Goal: Task Accomplishment & Management: Manage account settings

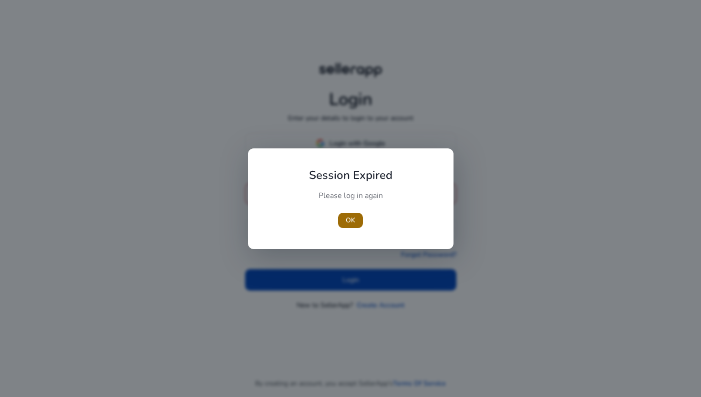
type input "**********"
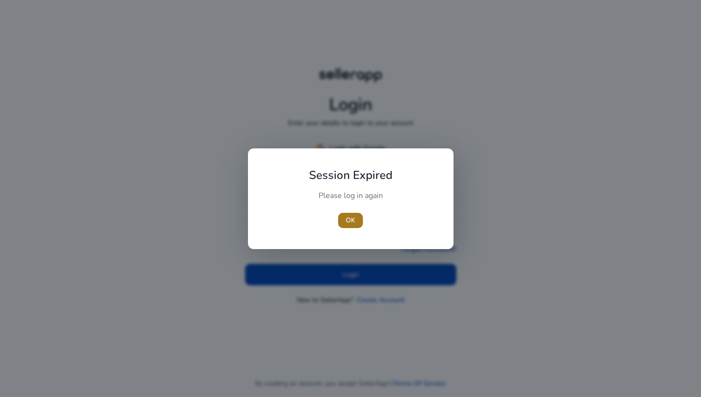
click at [343, 217] on span "button" at bounding box center [350, 220] width 25 height 23
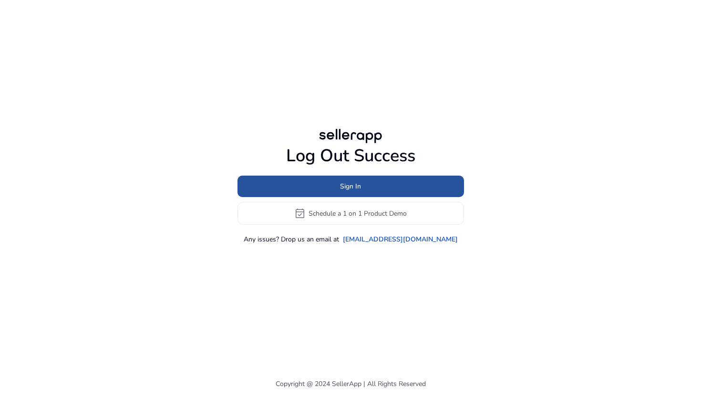
click at [349, 185] on span "Sign In" at bounding box center [350, 186] width 21 height 10
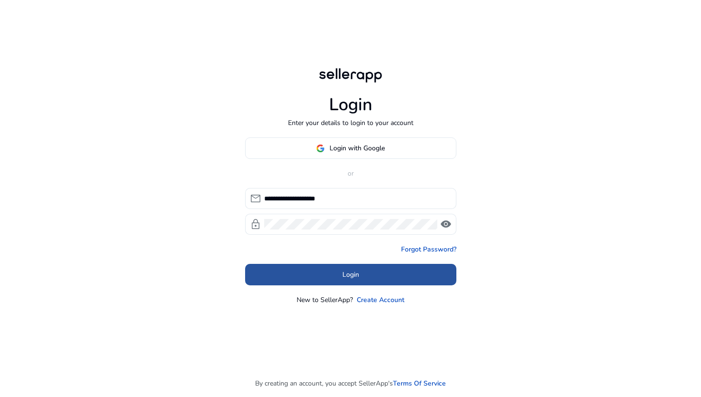
click at [333, 281] on span at bounding box center [350, 274] width 211 height 23
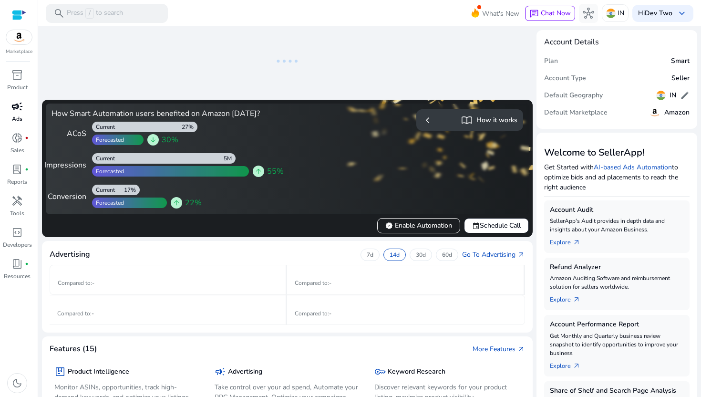
click at [22, 111] on span "campaign" at bounding box center [16, 106] width 11 height 11
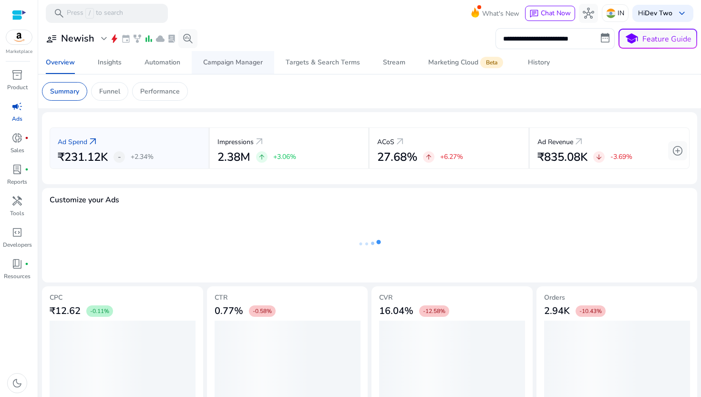
click at [255, 63] on div "Campaign Manager" at bounding box center [233, 62] width 60 height 7
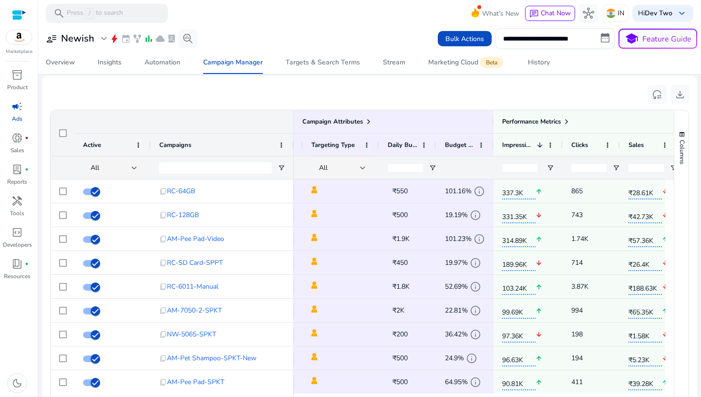
drag, startPoint x: 511, startPoint y: 172, endPoint x: 538, endPoint y: 174, distance: 27.3
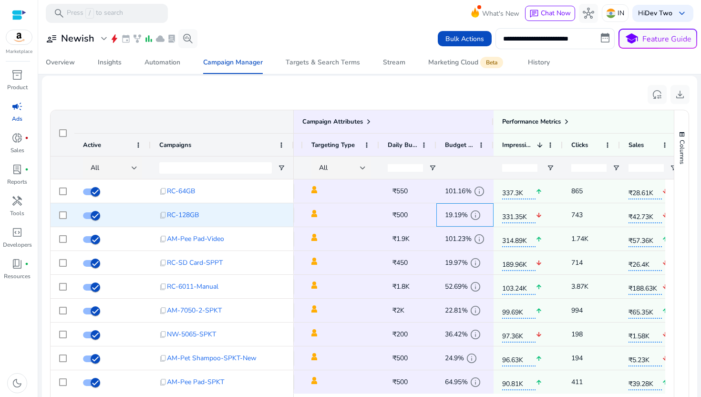
click at [481, 204] on div "19.19% info" at bounding box center [465, 215] width 40 height 22
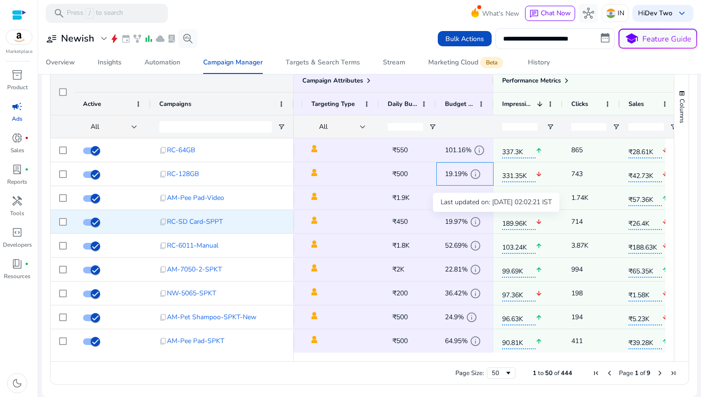
scroll to position [0, 77]
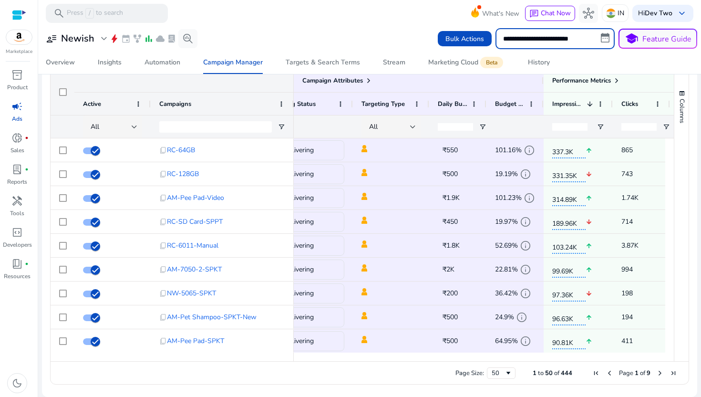
click at [569, 37] on input "**********" at bounding box center [555, 38] width 119 height 21
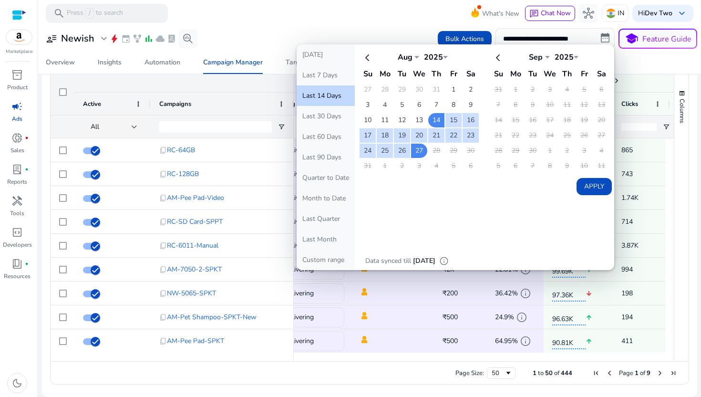
click at [659, 57] on div "Overview Insights Automation Campaign Manager Targets & Search Terms Stream Mar…" at bounding box center [369, 62] width 671 height 23
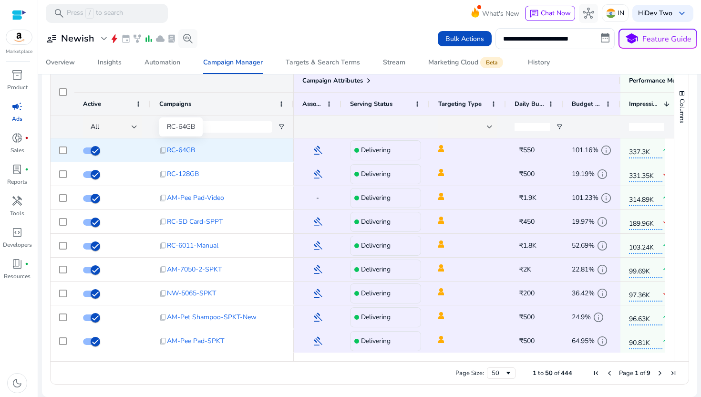
click at [178, 152] on span "RC-64GB" at bounding box center [181, 150] width 28 height 20
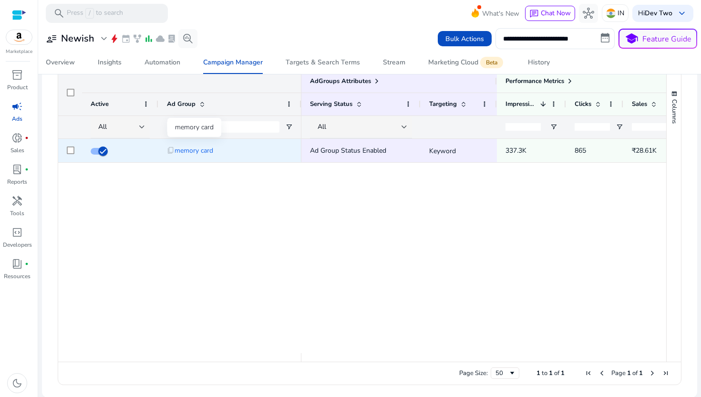
click at [204, 151] on span "memory card" at bounding box center [194, 151] width 39 height 20
click at [186, 153] on span "memory card" at bounding box center [194, 150] width 39 height 20
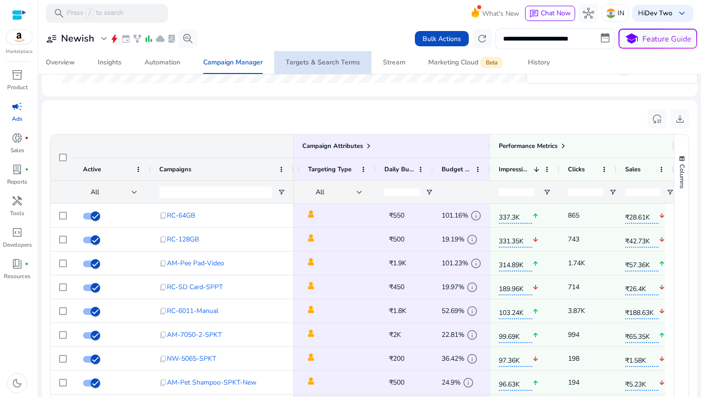
click at [339, 59] on div "Targets & Search Terms" at bounding box center [323, 62] width 74 height 7
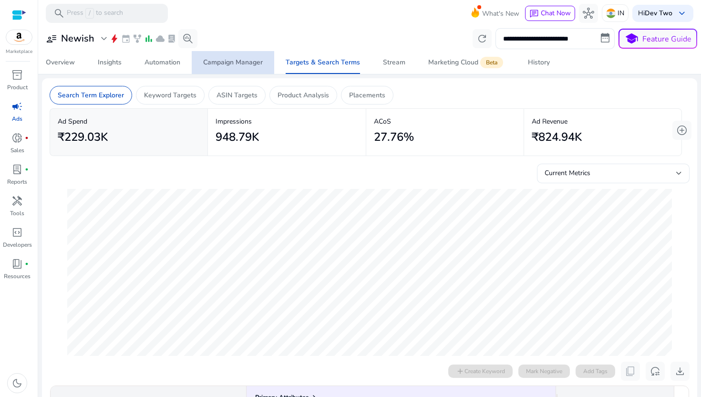
click at [237, 57] on span "Campaign Manager" at bounding box center [233, 62] width 60 height 23
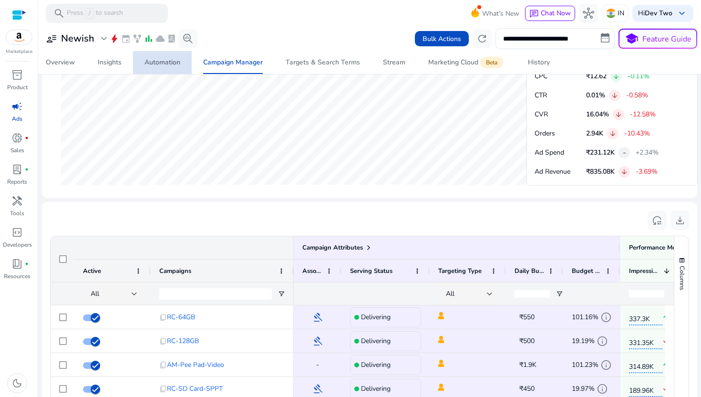
click at [180, 66] on div "Automation" at bounding box center [163, 62] width 36 height 7
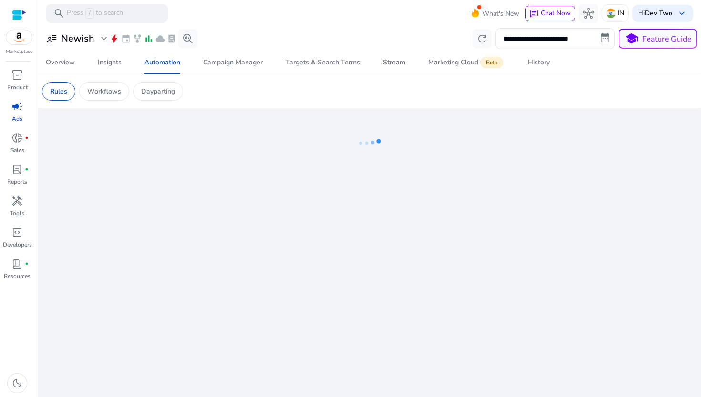
click at [251, 49] on div "**********" at bounding box center [370, 38] width 656 height 21
click at [255, 68] on span "Campaign Manager" at bounding box center [233, 62] width 60 height 23
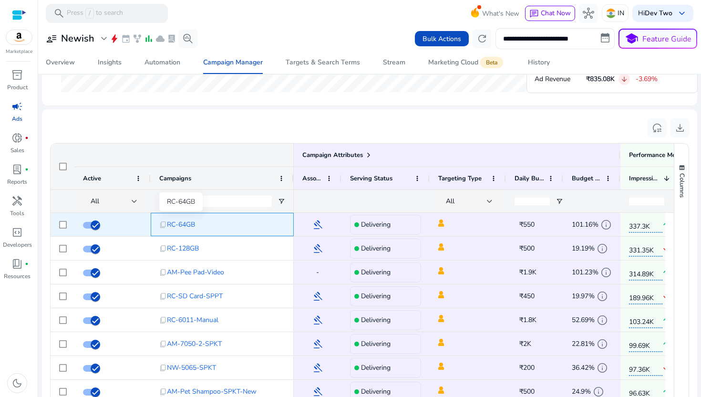
click at [185, 223] on span "RC-64GB" at bounding box center [181, 225] width 28 height 20
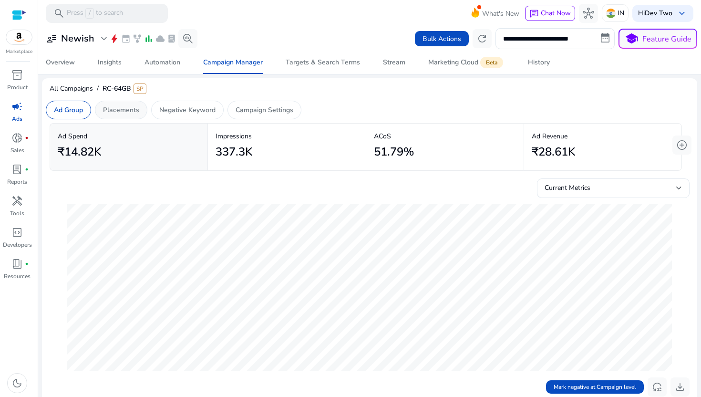
click at [113, 113] on p "Placements" at bounding box center [121, 110] width 36 height 10
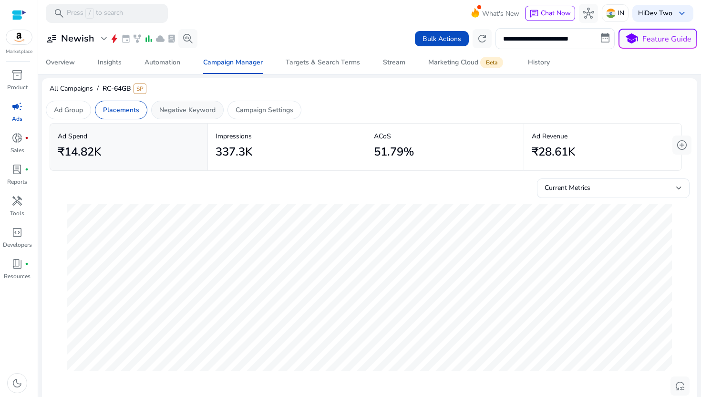
click at [195, 106] on p "Negative Keyword" at bounding box center [187, 110] width 56 height 10
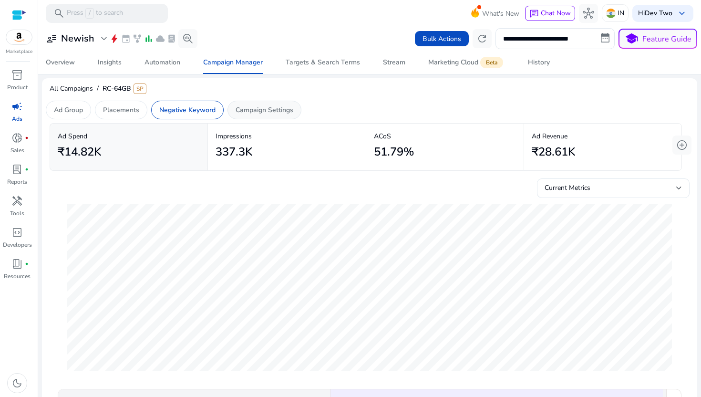
click at [274, 116] on div "Campaign Settings" at bounding box center [265, 110] width 74 height 19
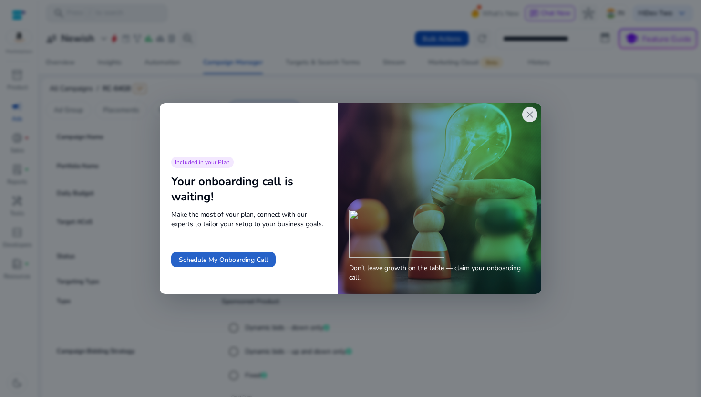
click at [531, 118] on span "close" at bounding box center [529, 114] width 11 height 11
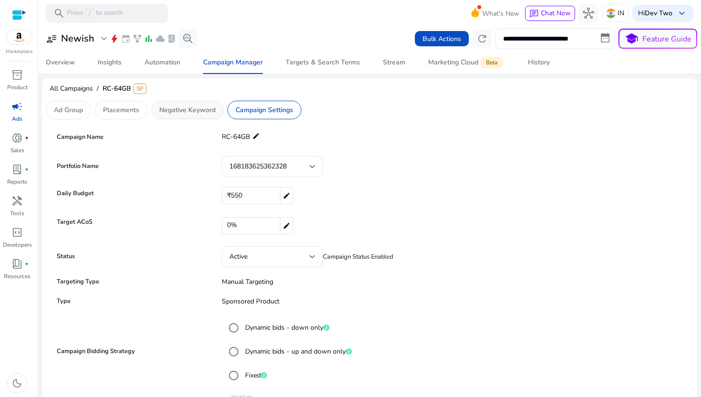
click at [177, 114] on p "Negative Keyword" at bounding box center [187, 110] width 56 height 10
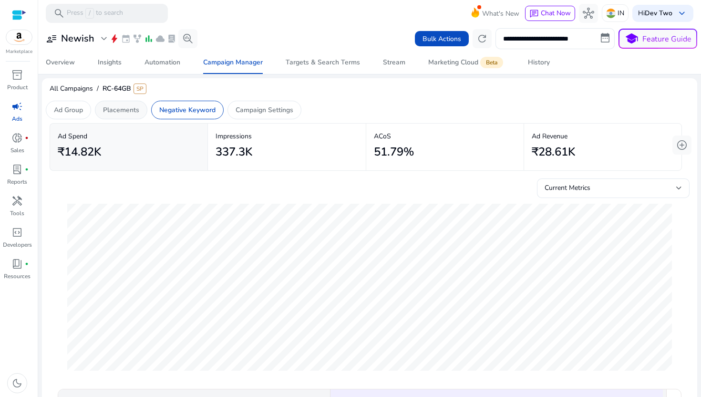
click at [140, 116] on div "Placements" at bounding box center [121, 110] width 52 height 19
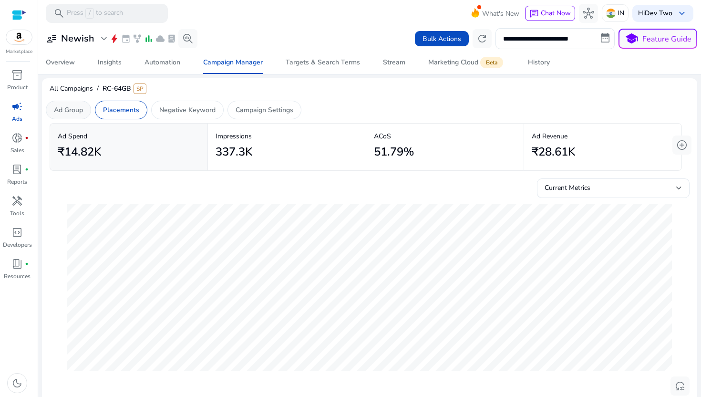
click at [79, 107] on p "Ad Group" at bounding box center [68, 110] width 29 height 10
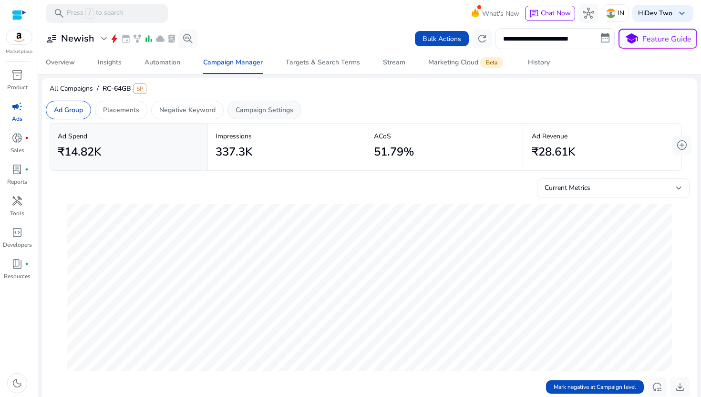
click at [243, 108] on p "Campaign Settings" at bounding box center [265, 110] width 58 height 10
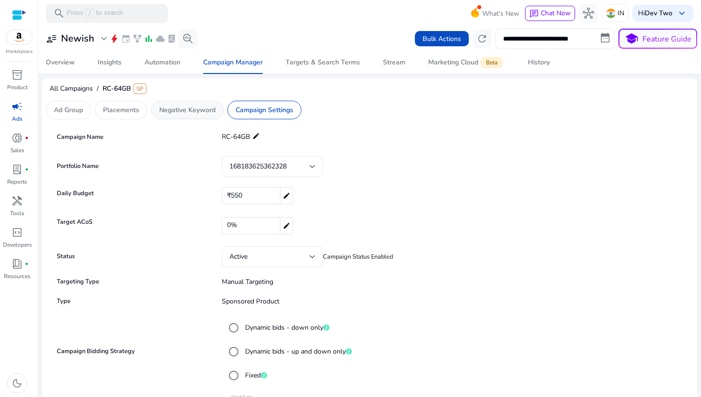
click at [187, 104] on div "Negative Keyword" at bounding box center [187, 110] width 73 height 19
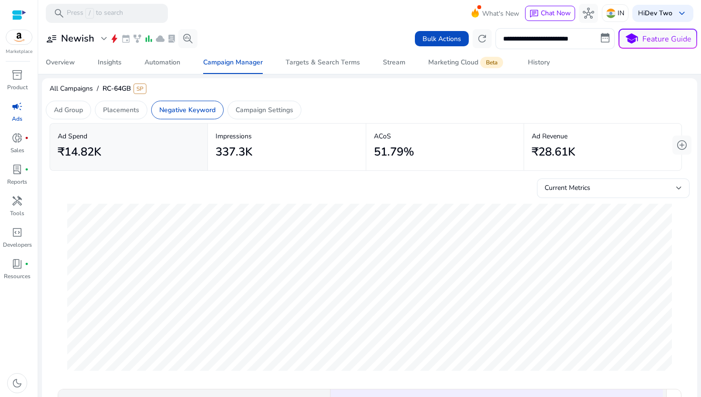
click at [248, 98] on div "All Campaigns / RC-64GB SP" at bounding box center [370, 90] width 656 height 19
click at [248, 101] on div "Campaign Settings" at bounding box center [265, 110] width 74 height 19
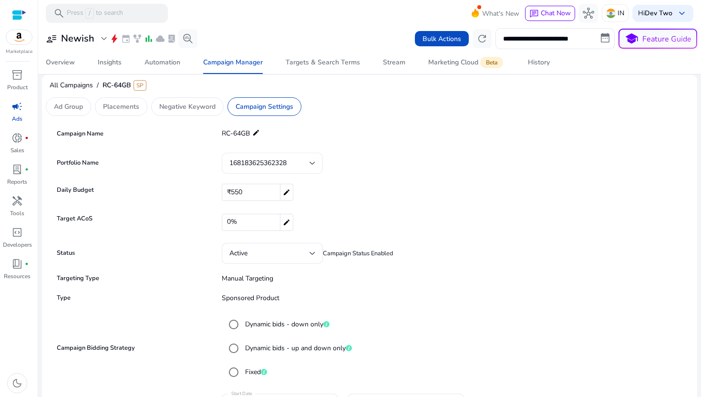
click at [290, 159] on div "168183625362328" at bounding box center [269, 163] width 80 height 10
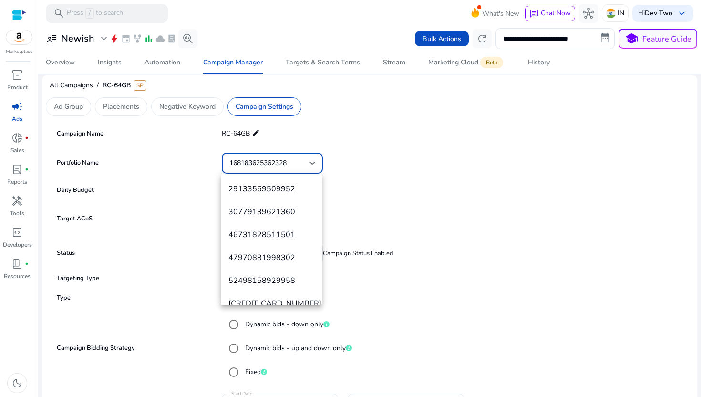
click at [380, 193] on div at bounding box center [350, 198] width 701 height 397
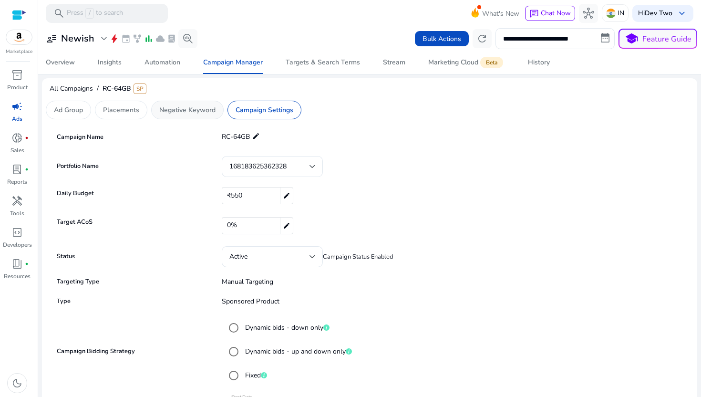
click at [195, 118] on div "Negative Keyword" at bounding box center [187, 110] width 73 height 19
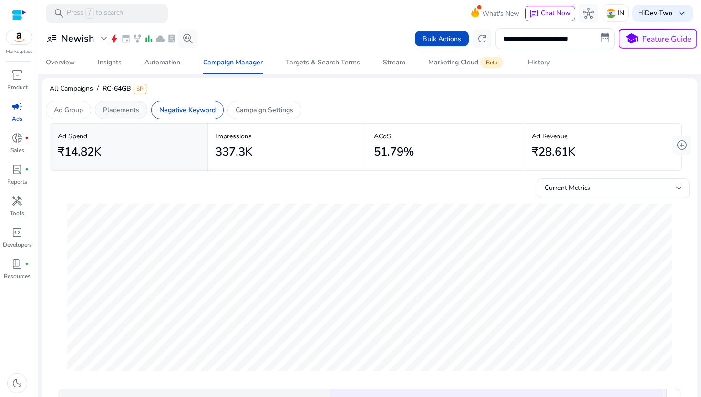
click at [120, 118] on div "Placements" at bounding box center [121, 110] width 52 height 19
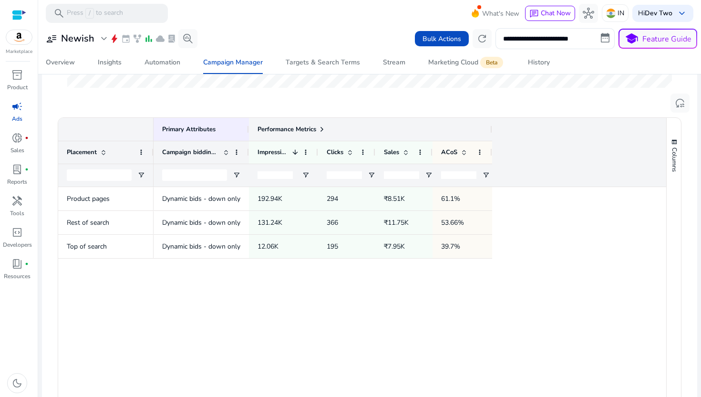
click at [323, 127] on span at bounding box center [322, 129] width 8 height 8
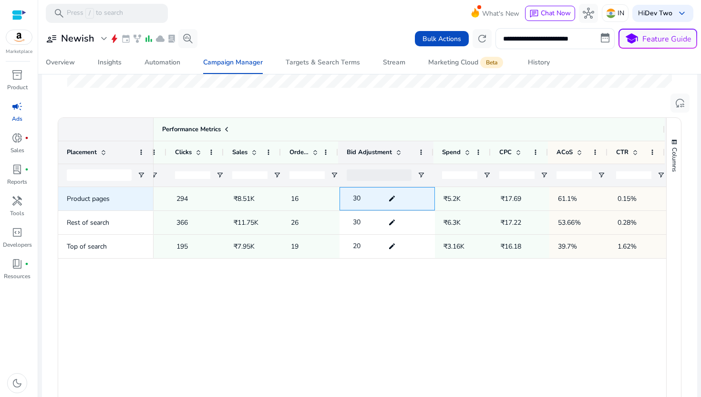
click at [387, 197] on mat-icon "edit" at bounding box center [392, 198] width 12 height 14
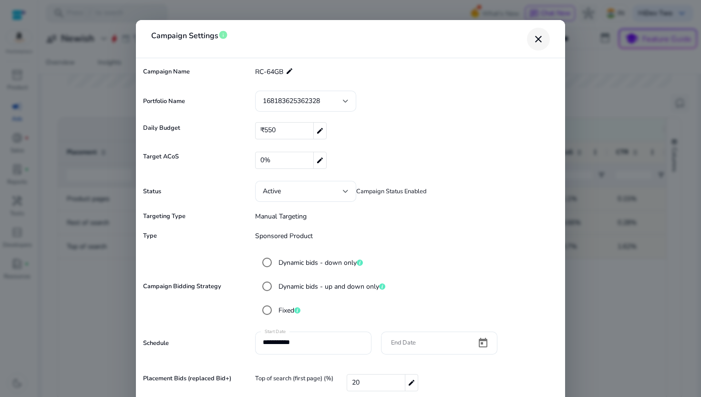
click at [539, 44] on mat-icon "close" at bounding box center [538, 38] width 11 height 11
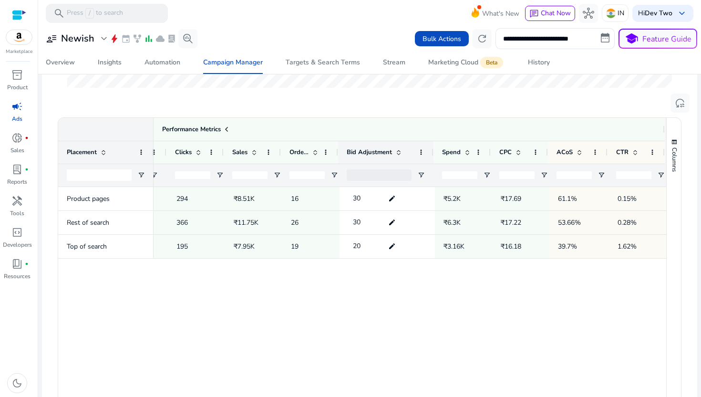
scroll to position [332, 0]
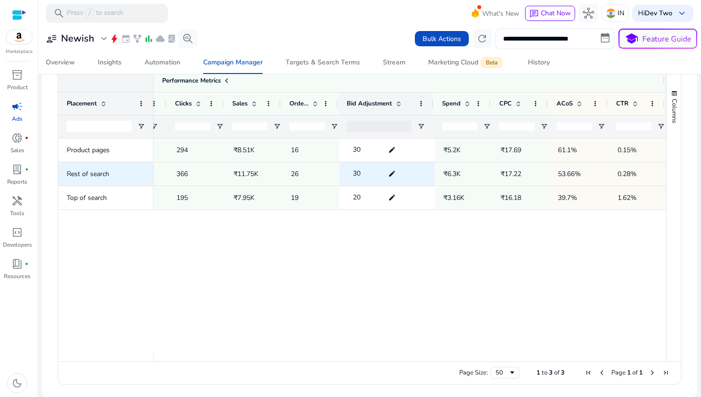
click at [391, 167] on mat-icon "edit" at bounding box center [392, 174] width 12 height 14
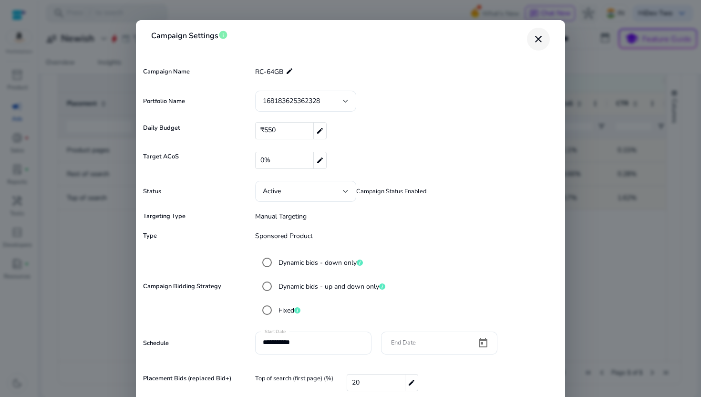
click at [541, 40] on mat-icon "close" at bounding box center [538, 38] width 11 height 11
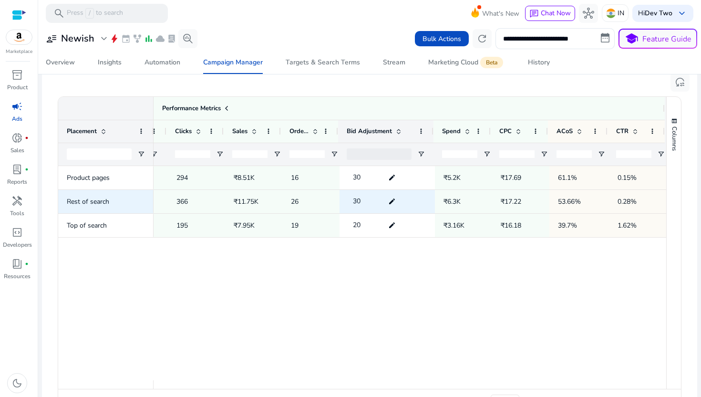
scroll to position [301, 0]
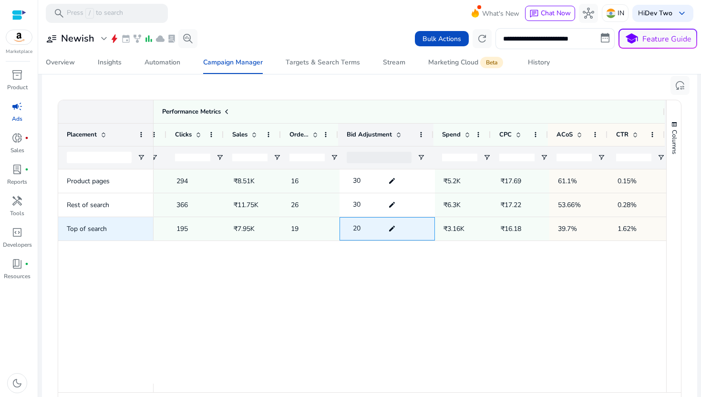
click at [390, 225] on mat-icon "edit" at bounding box center [392, 228] width 12 height 14
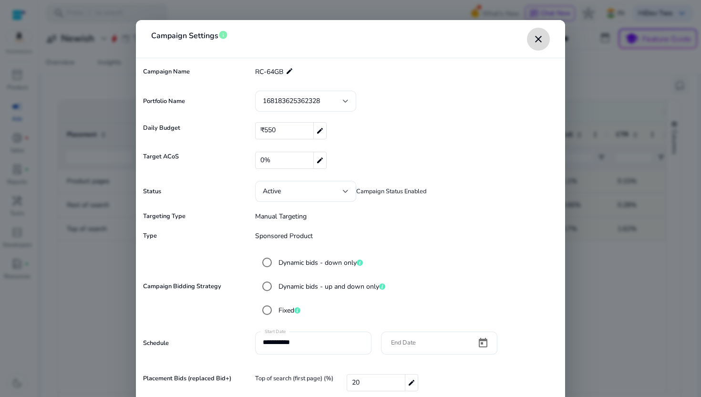
click at [539, 42] on mat-icon "close" at bounding box center [538, 38] width 11 height 11
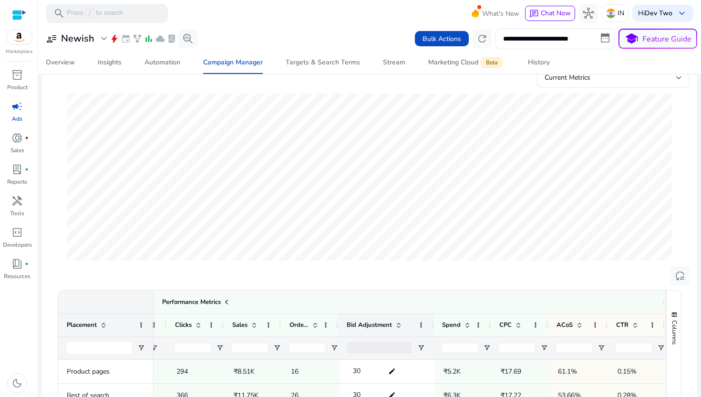
scroll to position [47, 0]
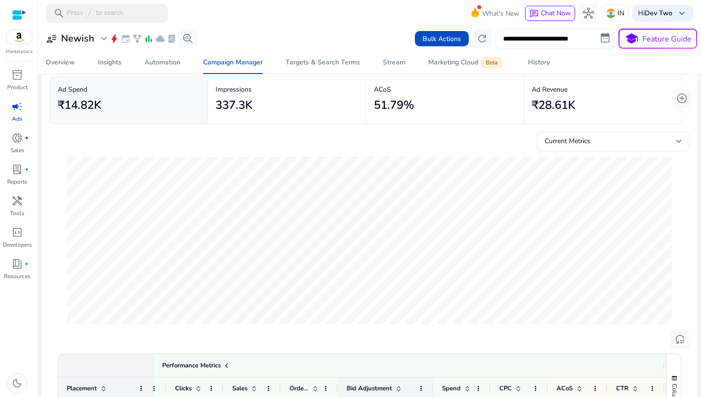
click at [571, 37] on input "**********" at bounding box center [555, 38] width 119 height 21
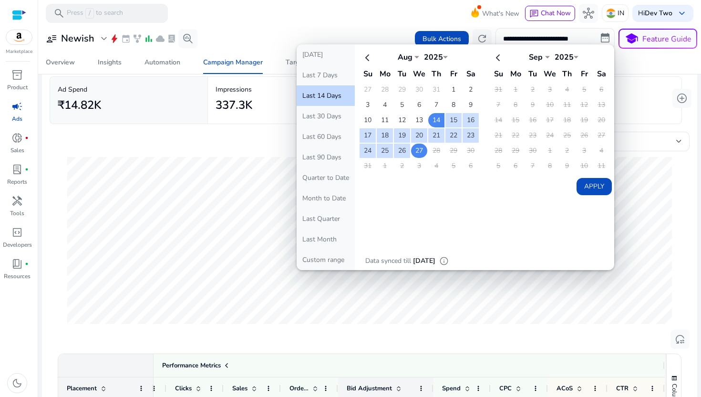
click at [412, 151] on td "27" at bounding box center [419, 151] width 16 height 14
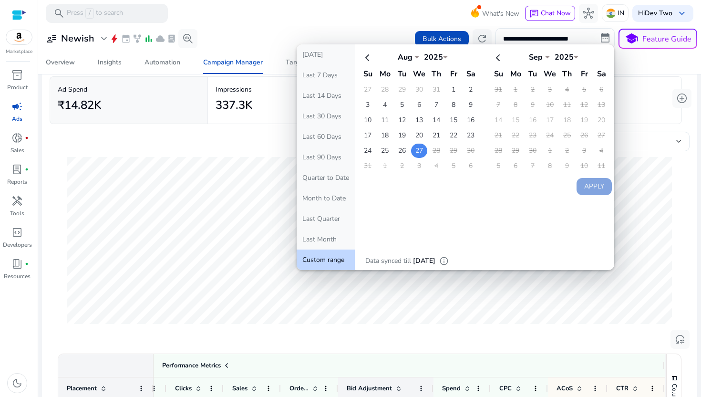
click at [412, 151] on td "27" at bounding box center [419, 151] width 16 height 14
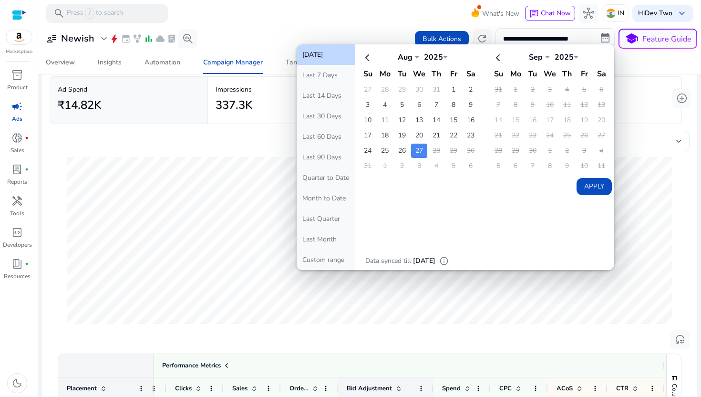
click at [431, 151] on td "28" at bounding box center [436, 151] width 16 height 14
click at [593, 189] on button "Apply" at bounding box center [594, 186] width 35 height 17
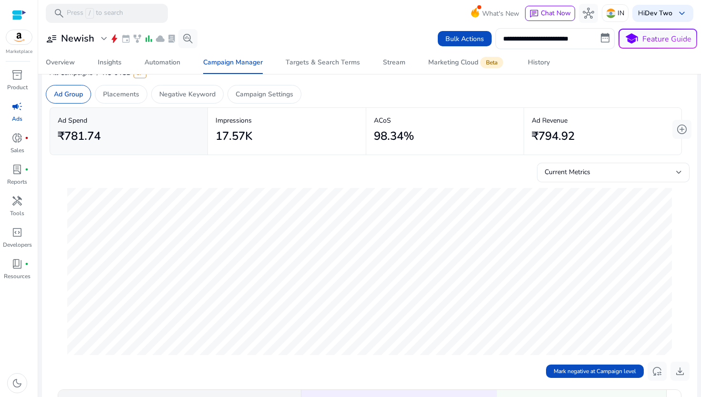
scroll to position [0, 0]
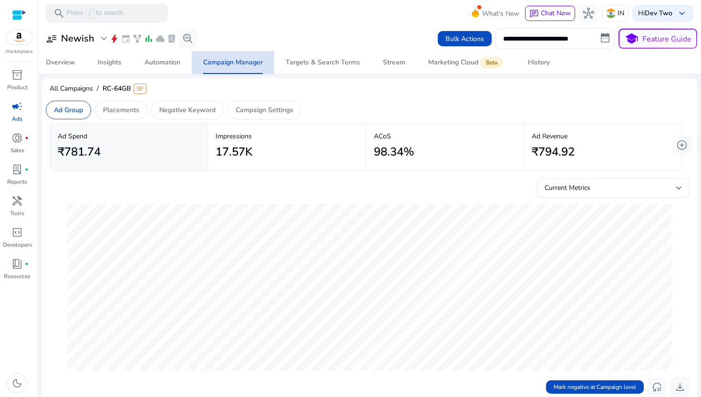
click at [227, 66] on div "Campaign Manager" at bounding box center [233, 62] width 60 height 7
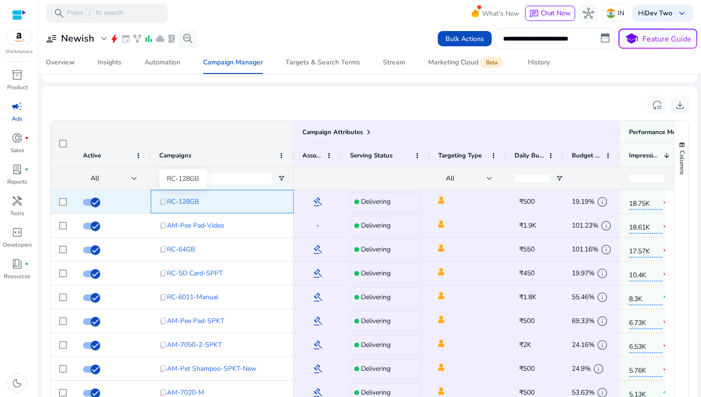
click at [191, 204] on span "RC-128GB" at bounding box center [183, 202] width 32 height 20
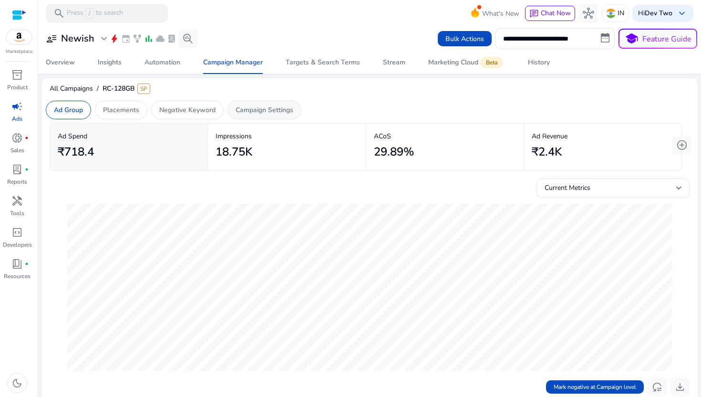
click at [243, 111] on p "Campaign Settings" at bounding box center [265, 110] width 58 height 10
